Goal: Task Accomplishment & Management: Complete application form

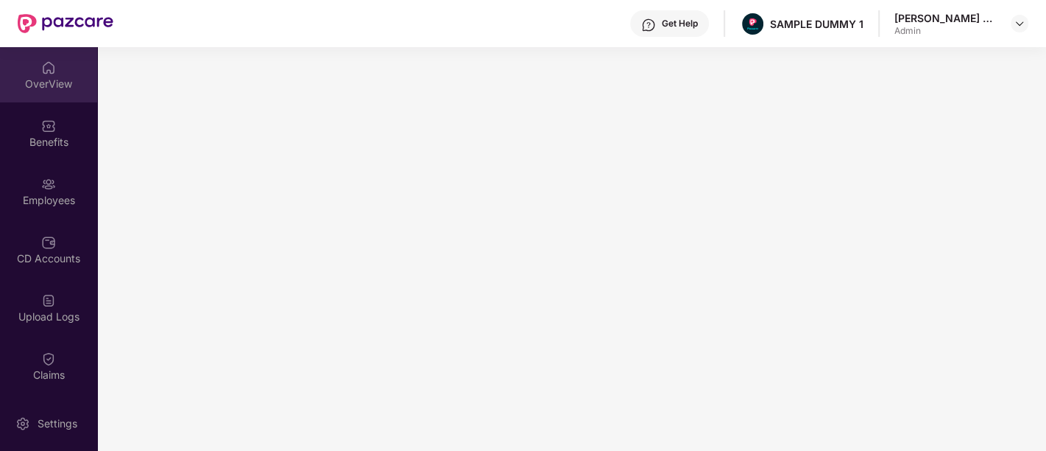
click at [54, 64] on div "OverView" at bounding box center [48, 74] width 97 height 55
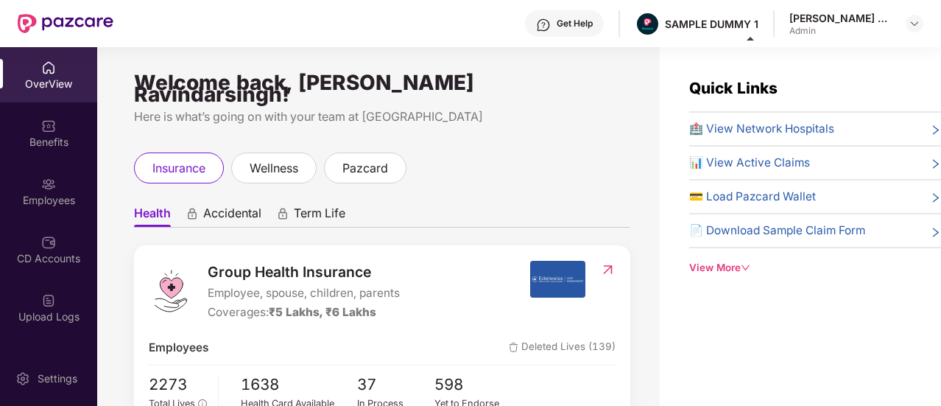
drag, startPoint x: 919, startPoint y: 1, endPoint x: 588, endPoint y: 186, distance: 379.0
click at [908, 26] on div at bounding box center [915, 24] width 18 height 18
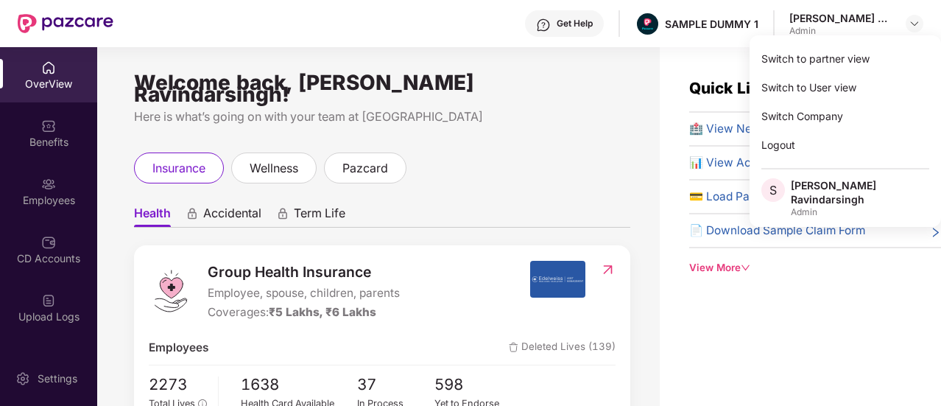
click at [534, 152] on div "insurance wellness pazcard" at bounding box center [382, 167] width 496 height 31
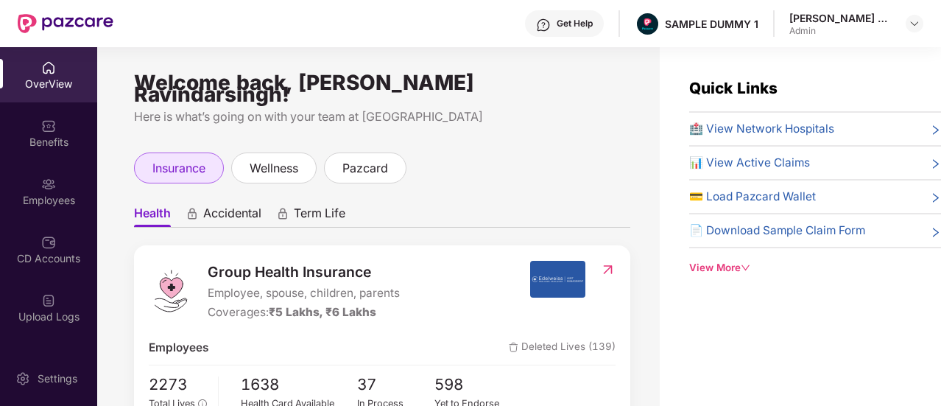
click at [160, 159] on span "insurance" at bounding box center [178, 168] width 53 height 18
click at [244, 198] on ul "Health Accidental Term Life" at bounding box center [382, 212] width 496 height 29
click at [246, 205] on span "Accidental" at bounding box center [232, 215] width 58 height 21
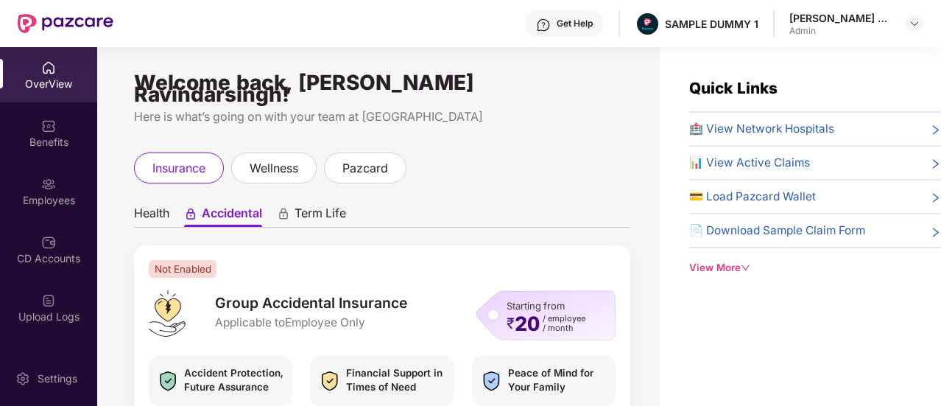
click at [312, 198] on ul "Health Accidental Term Life" at bounding box center [382, 212] width 496 height 29
click at [315, 205] on span "Term Life" at bounding box center [321, 215] width 52 height 21
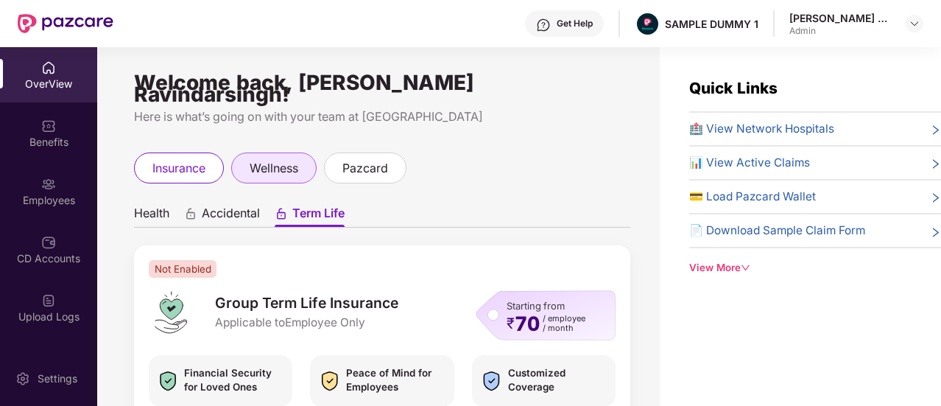
click at [287, 152] on div "wellness" at bounding box center [273, 167] width 85 height 31
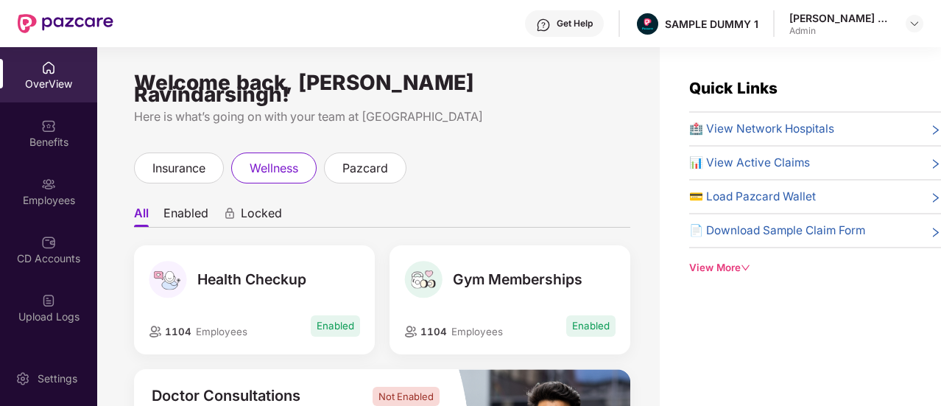
click at [283, 292] on div "Health Checkup 1104 Employees Enabled" at bounding box center [254, 299] width 241 height 109
click at [392, 164] on div "pazcard" at bounding box center [365, 167] width 82 height 31
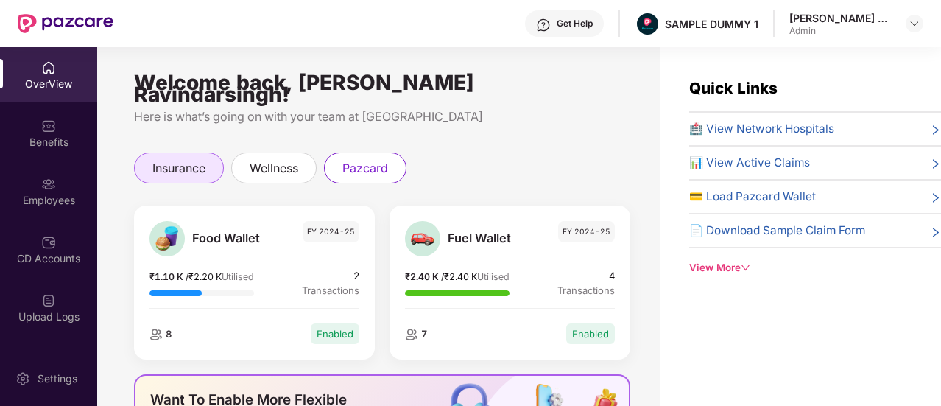
click at [194, 159] on span "insurance" at bounding box center [178, 168] width 53 height 18
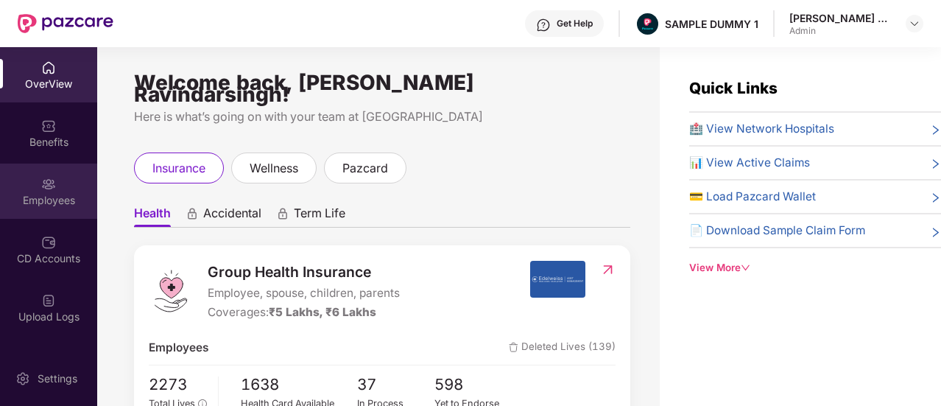
click at [68, 190] on div "Employees" at bounding box center [48, 190] width 97 height 55
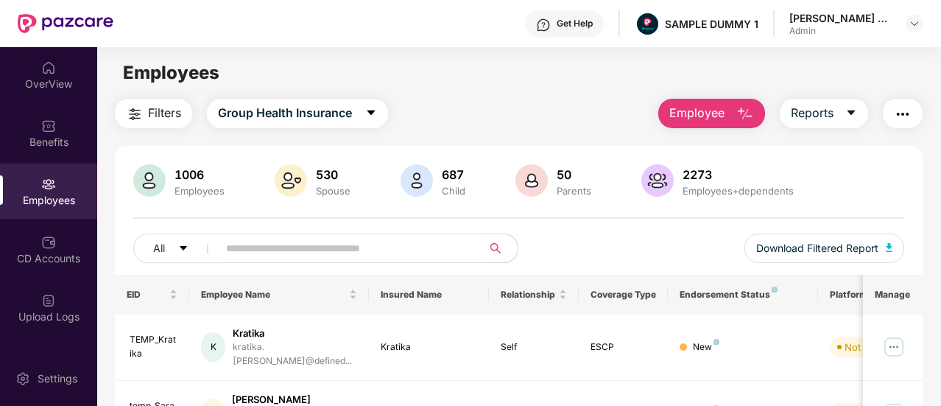
click at [716, 108] on span "Employee" at bounding box center [696, 113] width 55 height 18
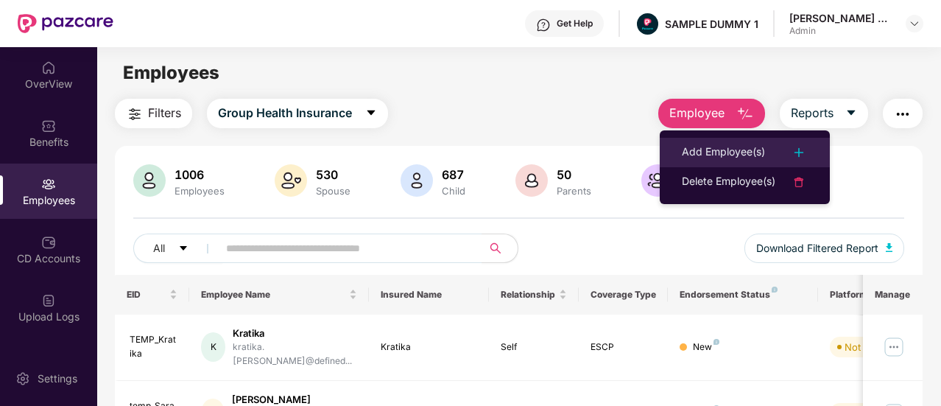
click at [726, 145] on div "Add Employee(s)" at bounding box center [723, 153] width 83 height 18
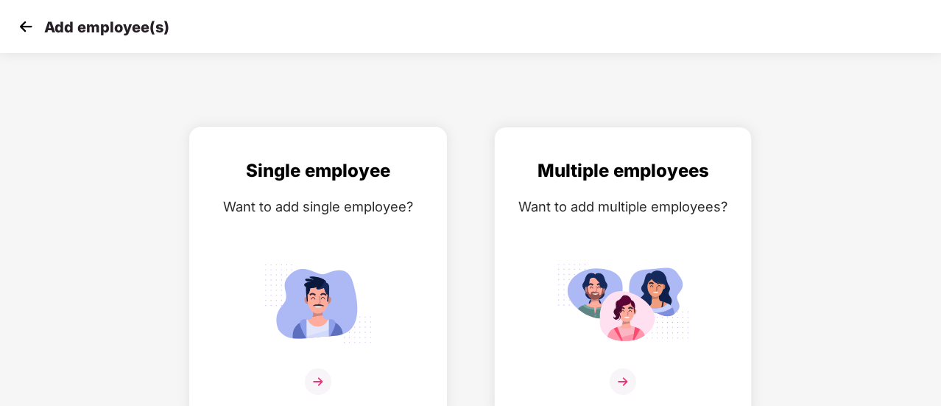
click at [374, 339] on img at bounding box center [318, 303] width 133 height 92
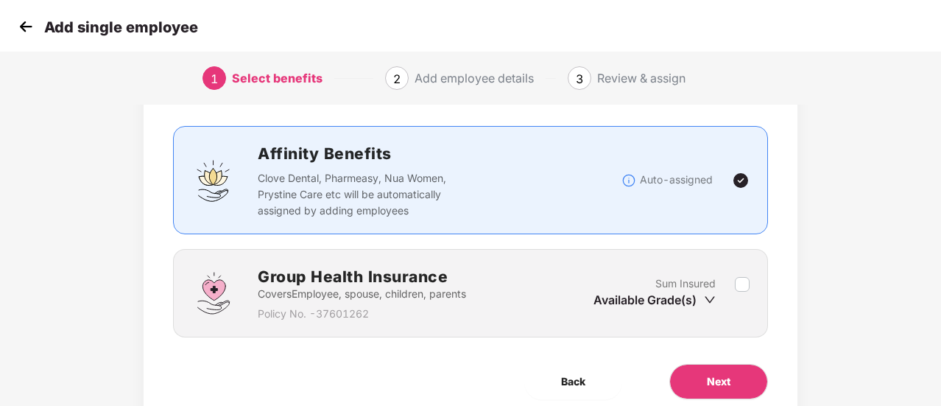
scroll to position [137, 0]
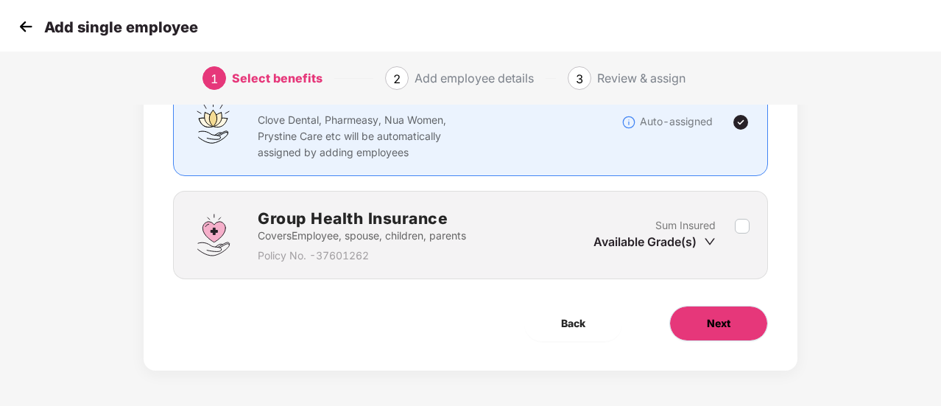
click at [762, 331] on button "Next" at bounding box center [718, 323] width 99 height 35
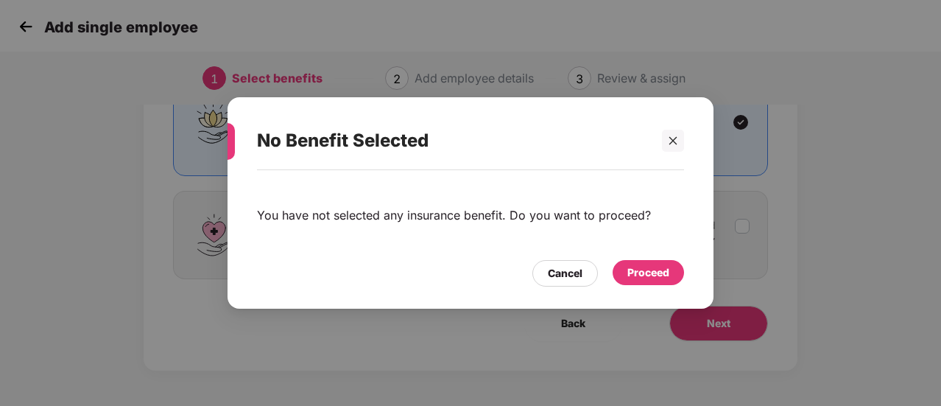
click at [667, 276] on div "Proceed" at bounding box center [648, 272] width 42 height 16
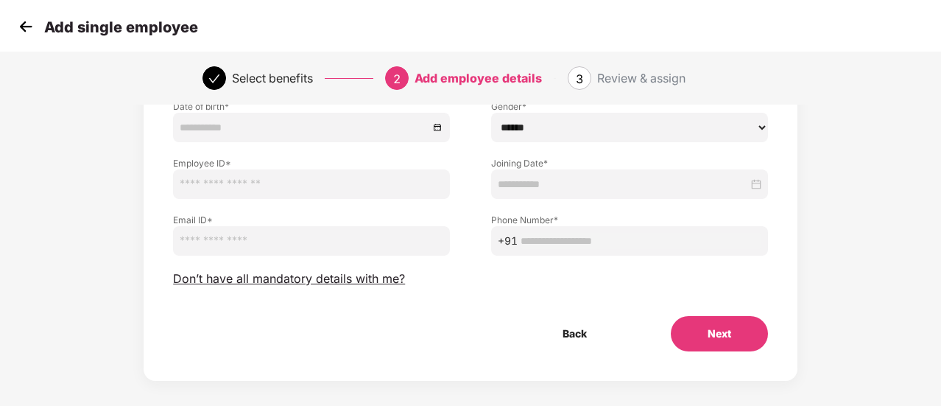
scroll to position [184, 0]
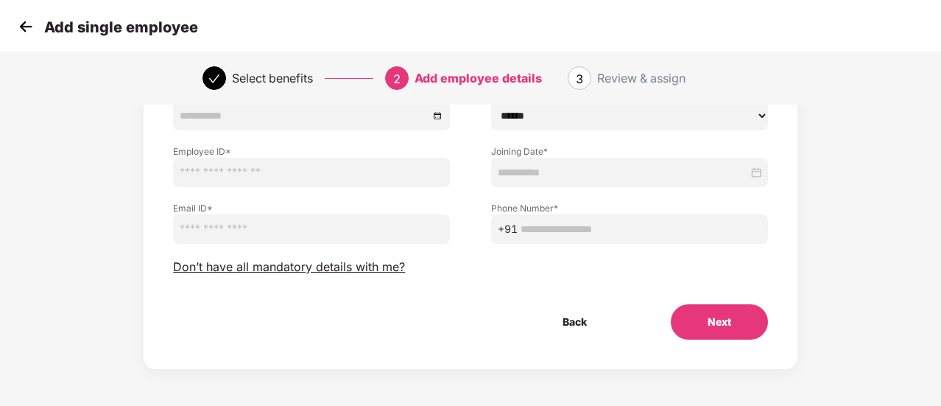
click at [722, 319] on button "Next" at bounding box center [719, 321] width 97 height 35
